Goal: Task Accomplishment & Management: Use online tool/utility

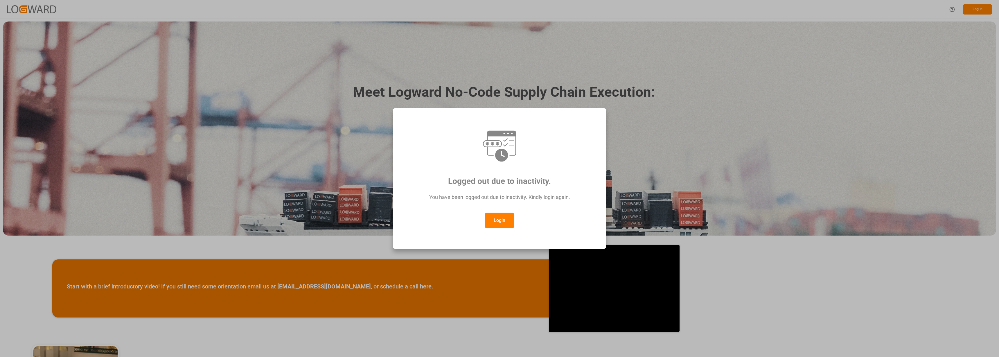
click at [496, 220] on button "Login" at bounding box center [499, 221] width 29 height 16
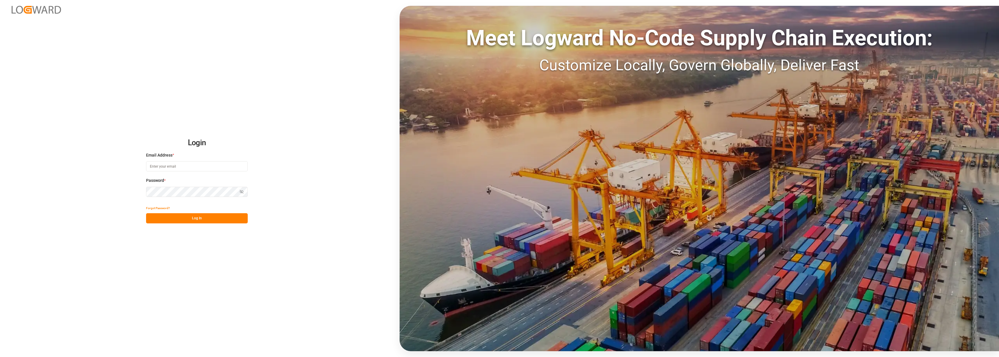
type input "[PERSON_NAME][EMAIL_ADDRESS][DOMAIN_NAME]"
click at [193, 219] on button "Log In" at bounding box center [197, 218] width 102 height 10
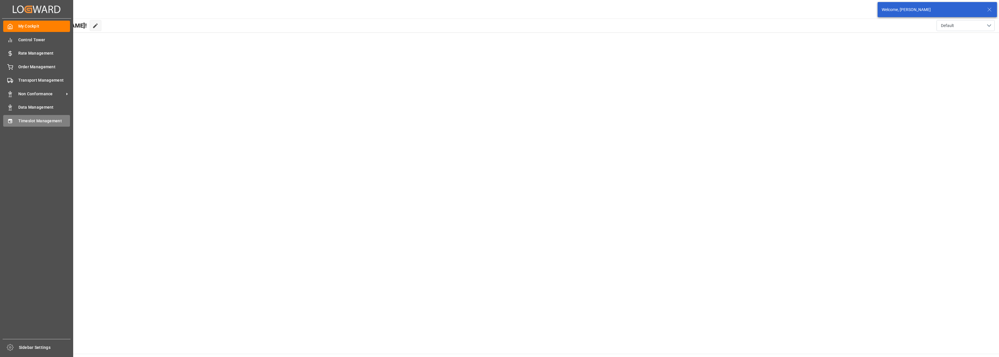
click at [28, 118] on span "Timeslot Management" at bounding box center [44, 121] width 52 height 6
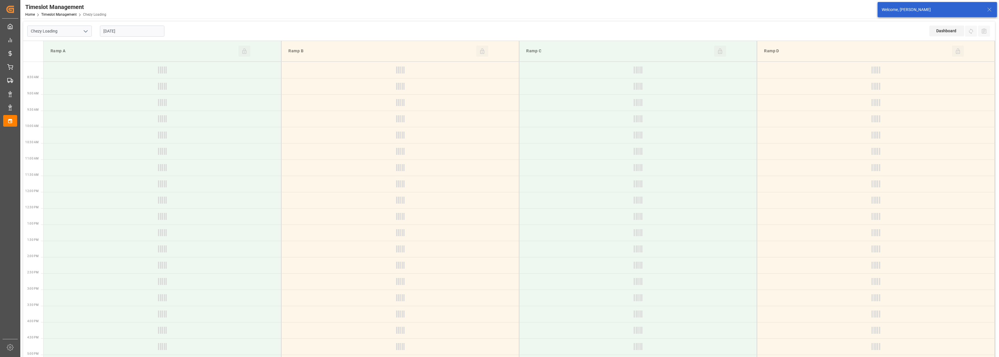
type input "Chezy Loading"
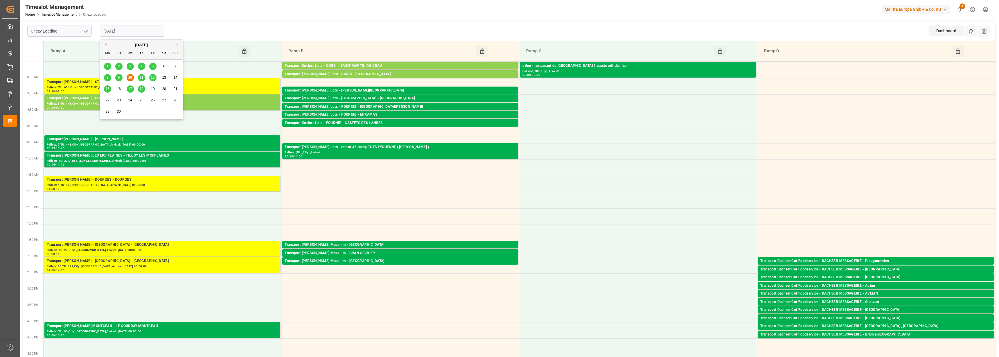
click at [116, 29] on input "[DATE]" at bounding box center [132, 31] width 64 height 11
click at [140, 78] on span "11" at bounding box center [141, 78] width 4 height 4
type input "[DATE]"
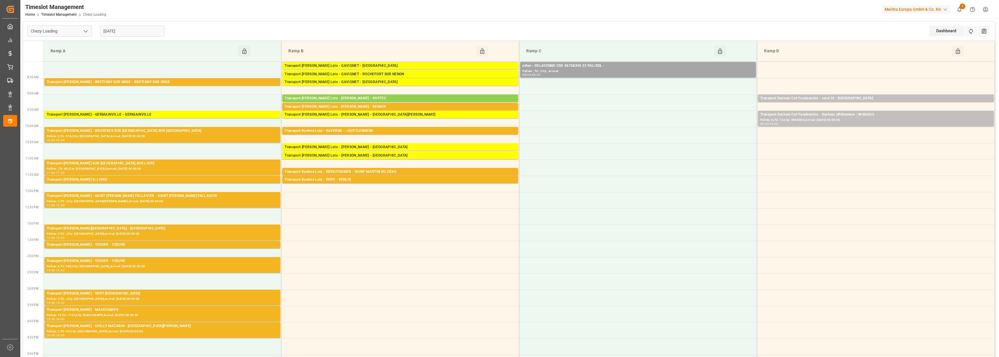
click at [119, 29] on input "[DATE]" at bounding box center [132, 31] width 64 height 11
click at [87, 31] on icon "open menu" at bounding box center [85, 31] width 7 height 7
click at [68, 58] on div "Chezy Unloading" at bounding box center [60, 57] width 64 height 13
type input "Chezy Unloading"
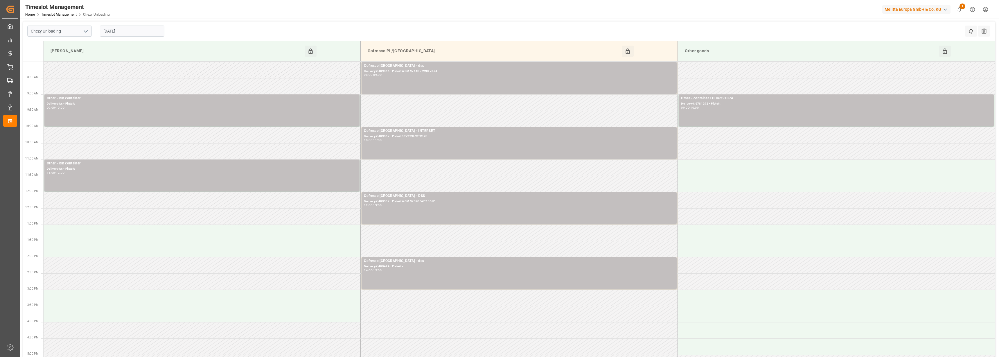
click at [125, 34] on input "[DATE]" at bounding box center [132, 31] width 64 height 11
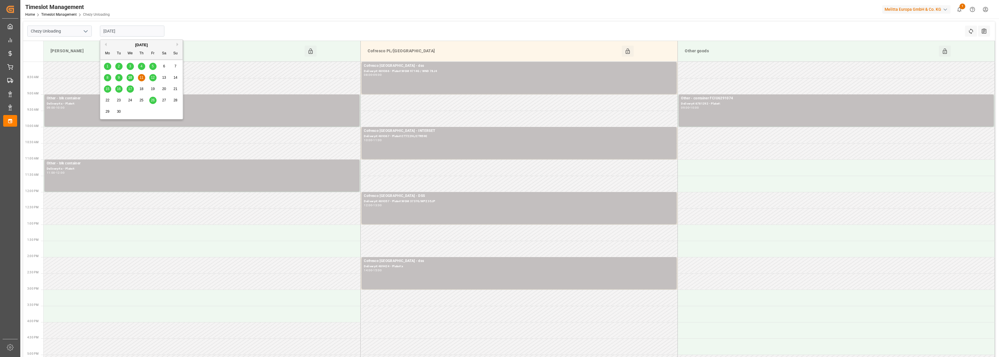
click at [130, 78] on span "10" at bounding box center [130, 78] width 4 height 4
type input "[DATE]"
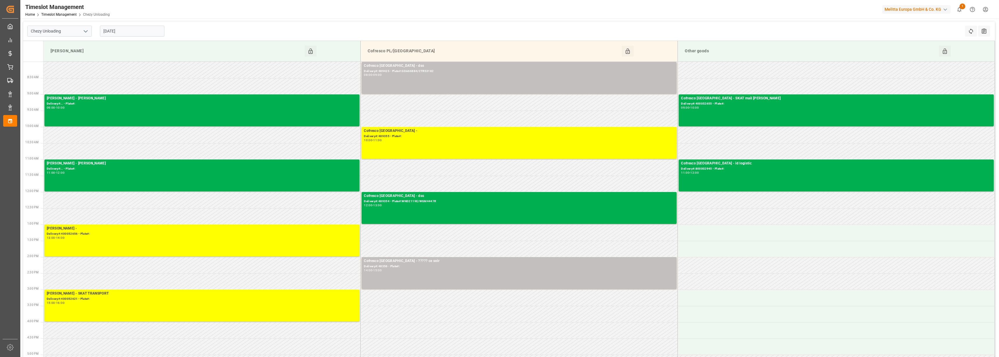
click at [135, 33] on input "[DATE]" at bounding box center [132, 31] width 64 height 11
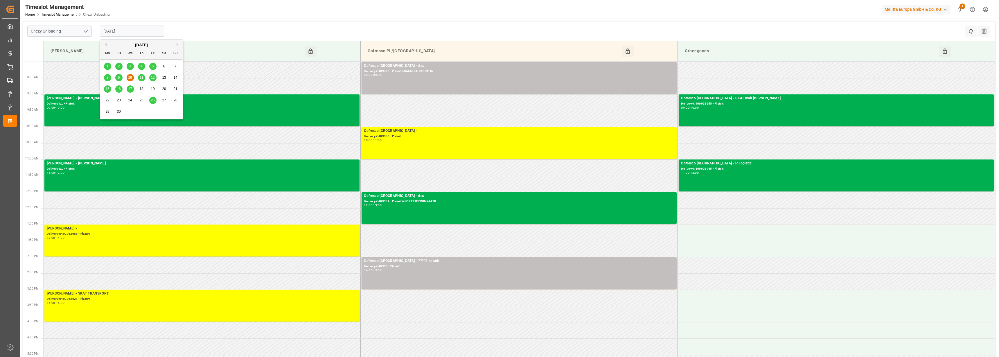
click at [236, 25] on div "Chezy Unloading [DATE] Refresh Time Slots All Audits" at bounding box center [509, 30] width 972 height 19
